Goal: Information Seeking & Learning: Learn about a topic

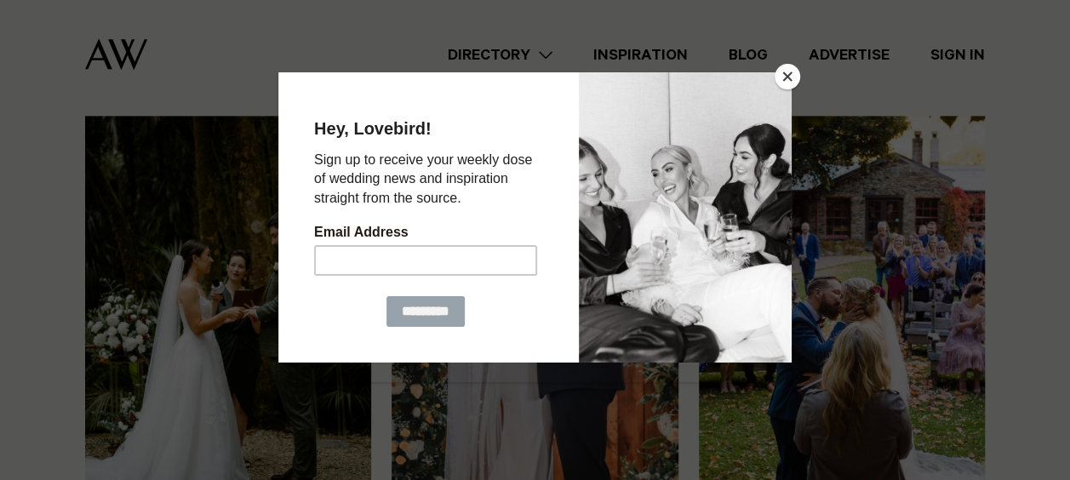
scroll to position [1154, 0]
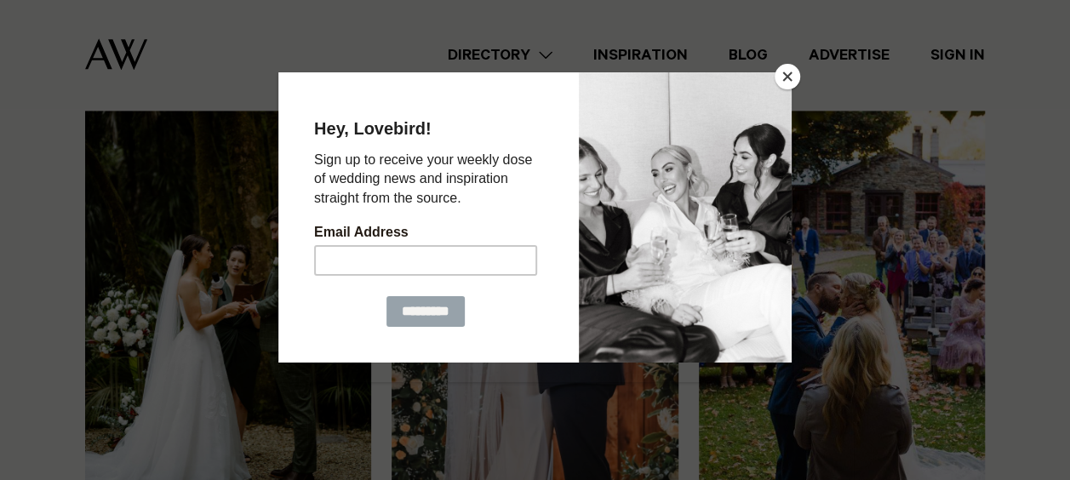
click at [783, 85] on button "Close" at bounding box center [787, 77] width 26 height 26
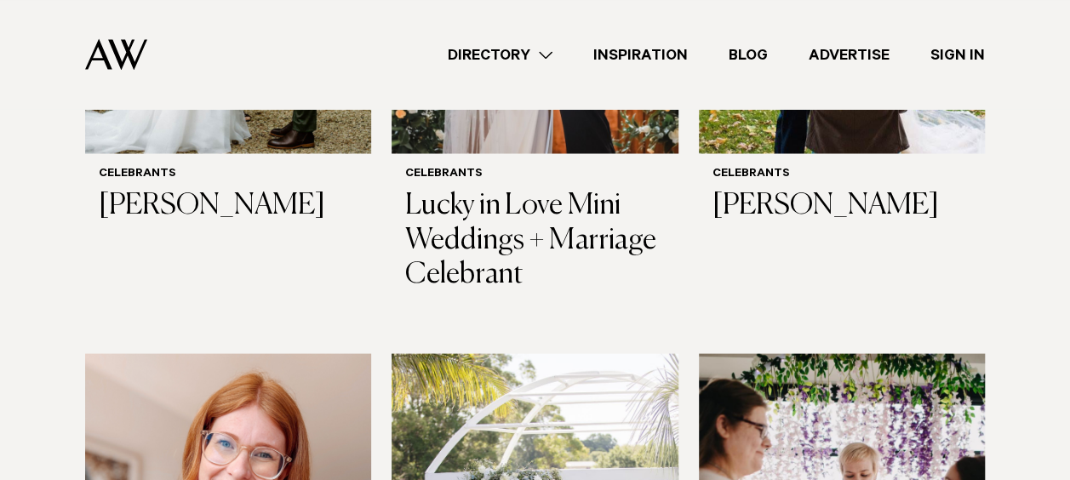
scroll to position [1458, 0]
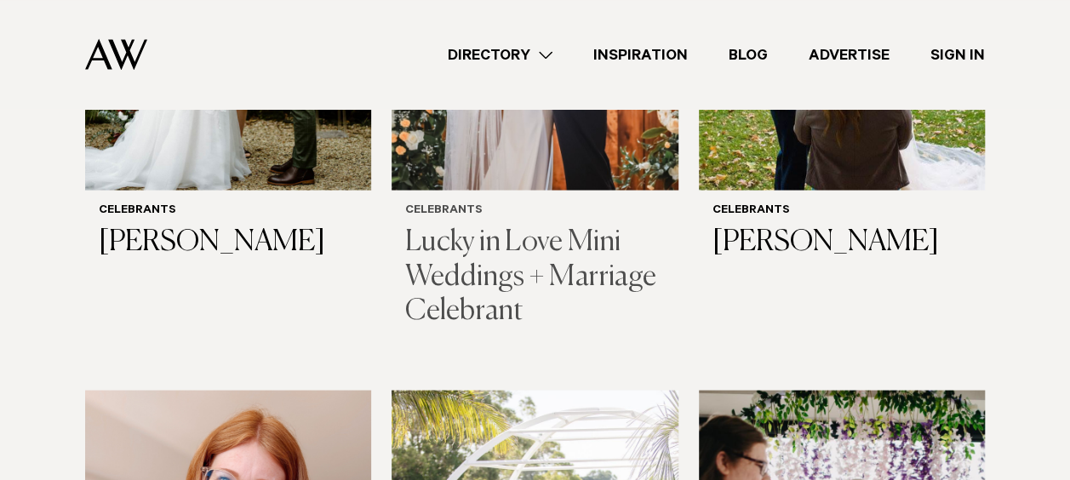
click at [517, 248] on h3 "Lucky in Love Mini Weddings + Marriage Celebrant" at bounding box center [534, 277] width 259 height 104
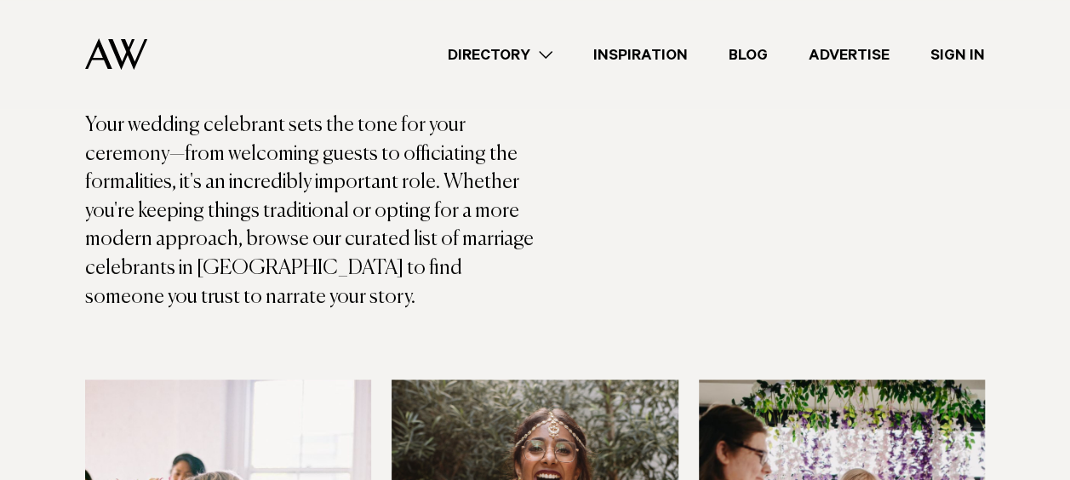
scroll to position [378, 0]
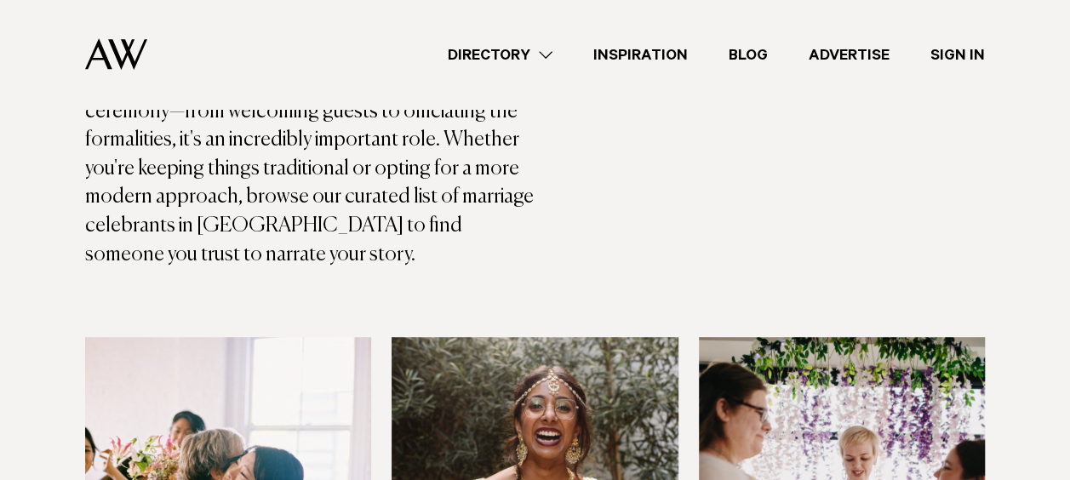
click at [537, 61] on link "Directory" at bounding box center [500, 54] width 146 height 23
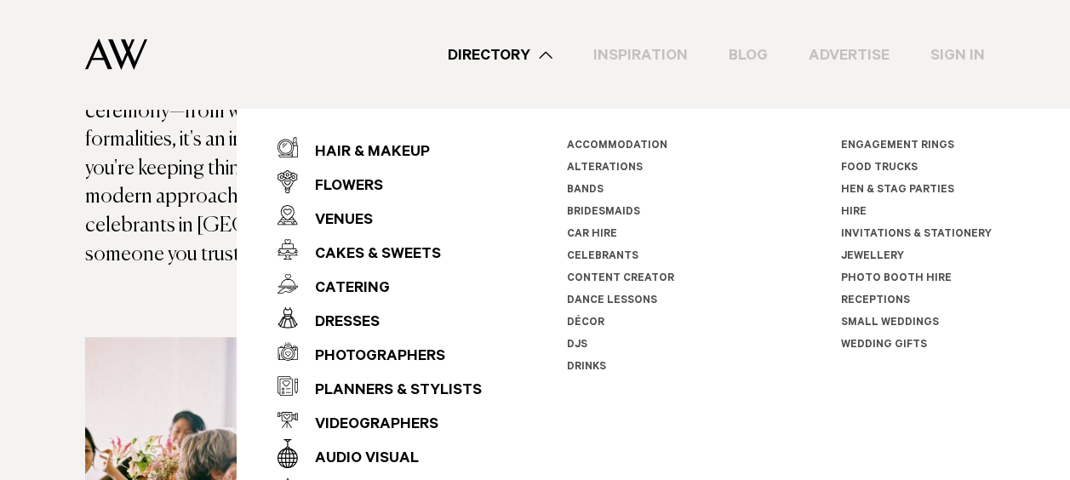
click at [977, 86] on div "Directory Hair & Makeup Flowers Venues Cakes & Sweets" at bounding box center [573, 54] width 824 height 109
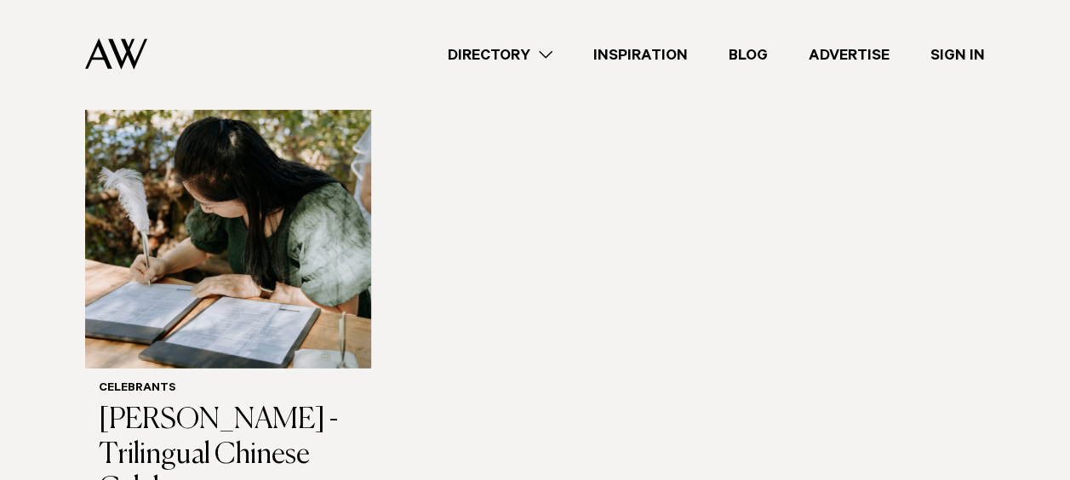
scroll to position [1894, 0]
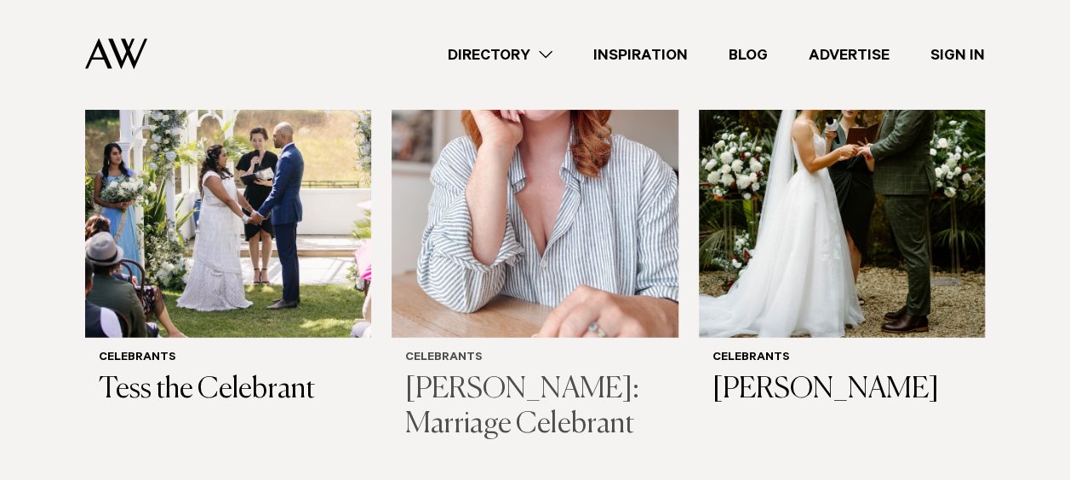
click at [442, 401] on h3 "[PERSON_NAME]: Marriage Celebrant" at bounding box center [534, 408] width 259 height 70
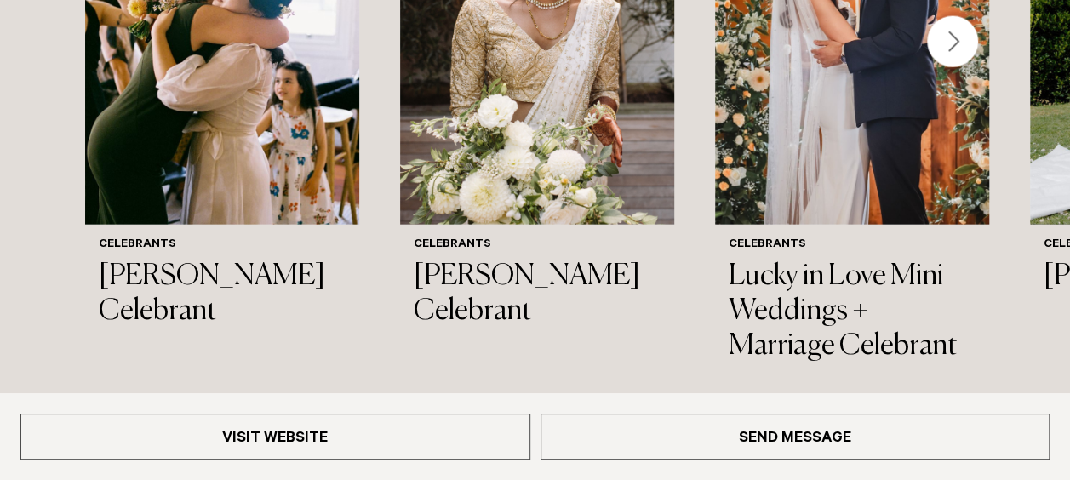
scroll to position [1983, 0]
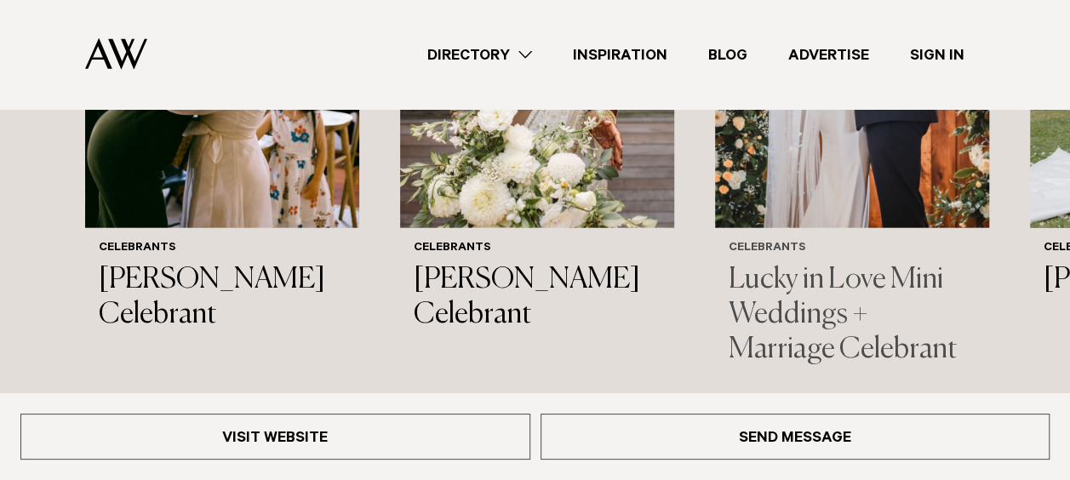
click at [817, 282] on h3 "Lucky in Love Mini Weddings + Marriage Celebrant" at bounding box center [851, 315] width 247 height 104
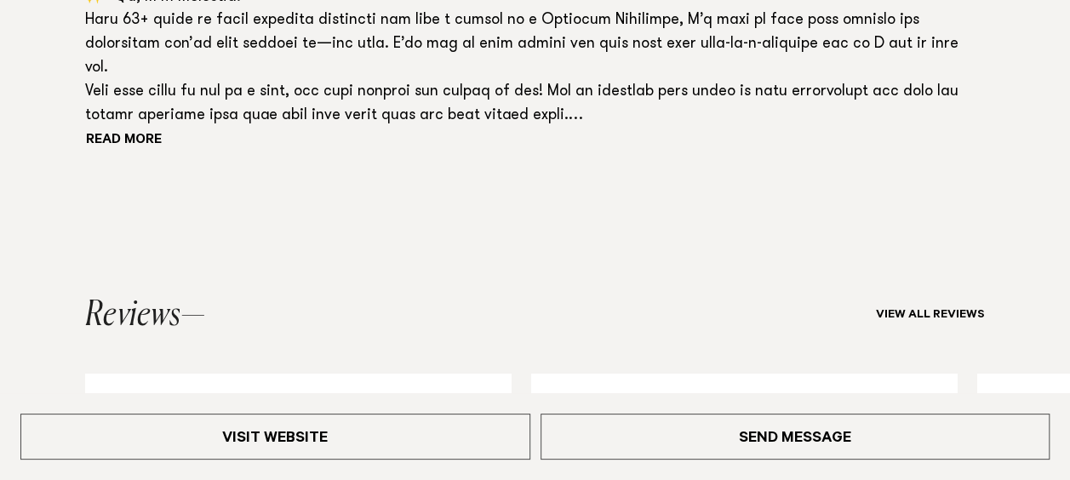
scroll to position [1625, 0]
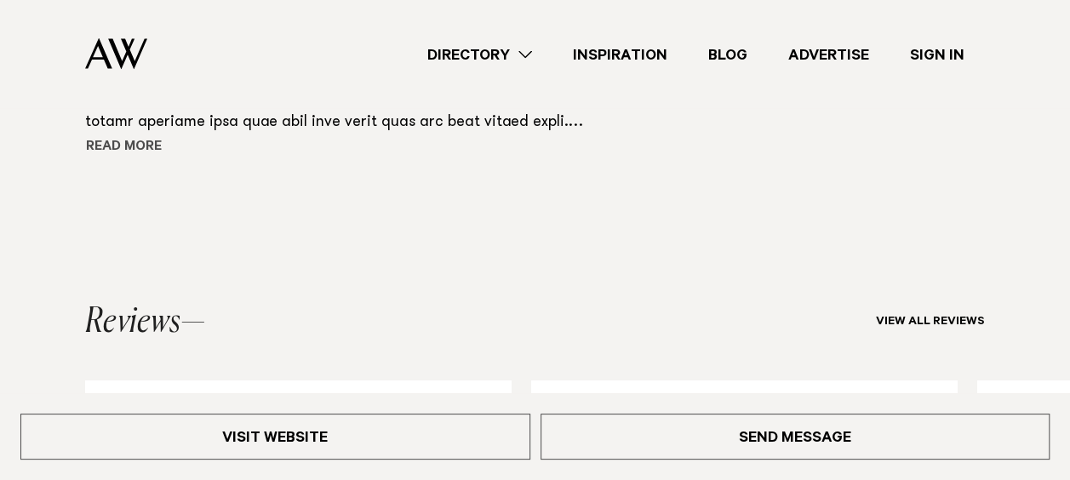
click at [133, 144] on button "Read more" at bounding box center [161, 148] width 153 height 26
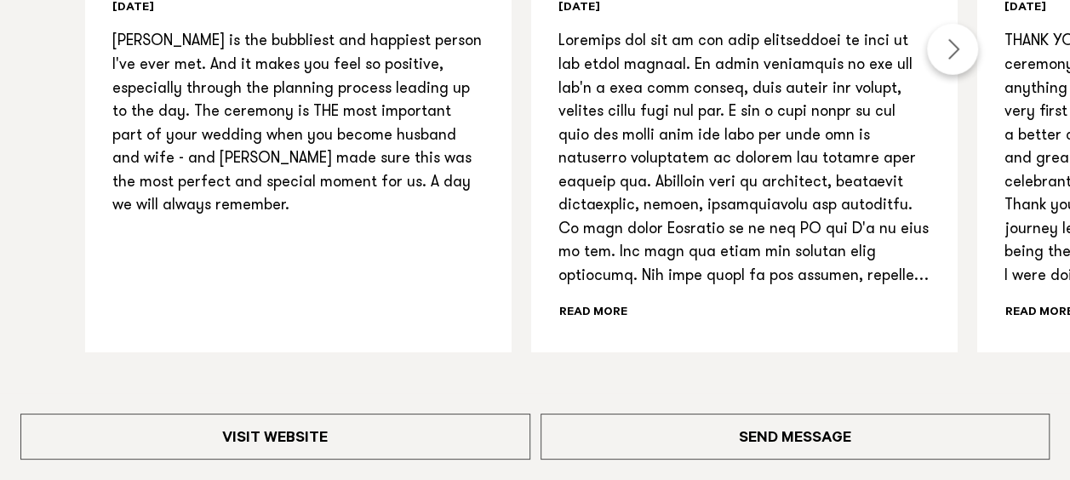
scroll to position [2458, 0]
